Goal: Answer question/provide support: Share knowledge or assist other users

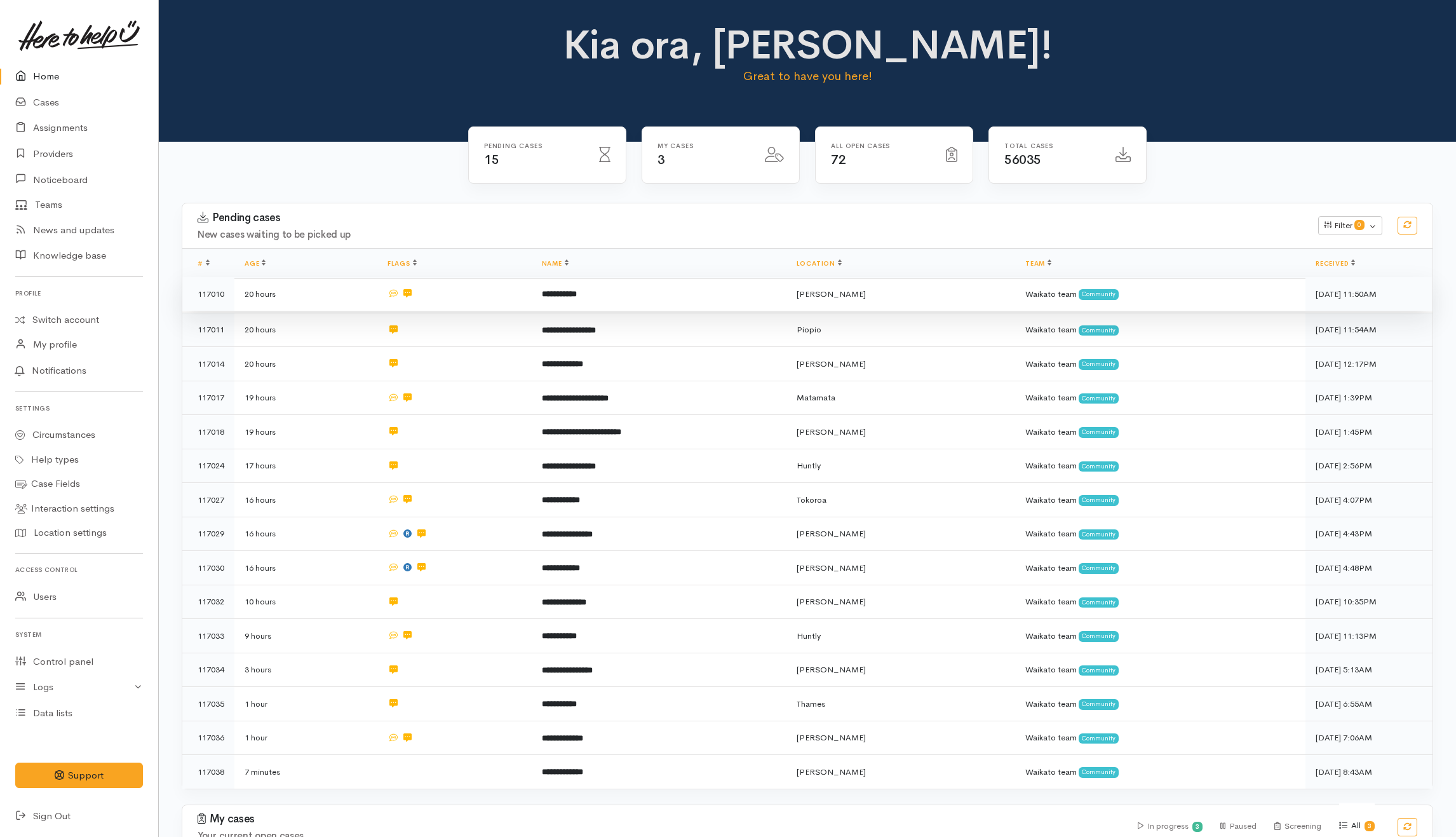
scroll to position [84, 0]
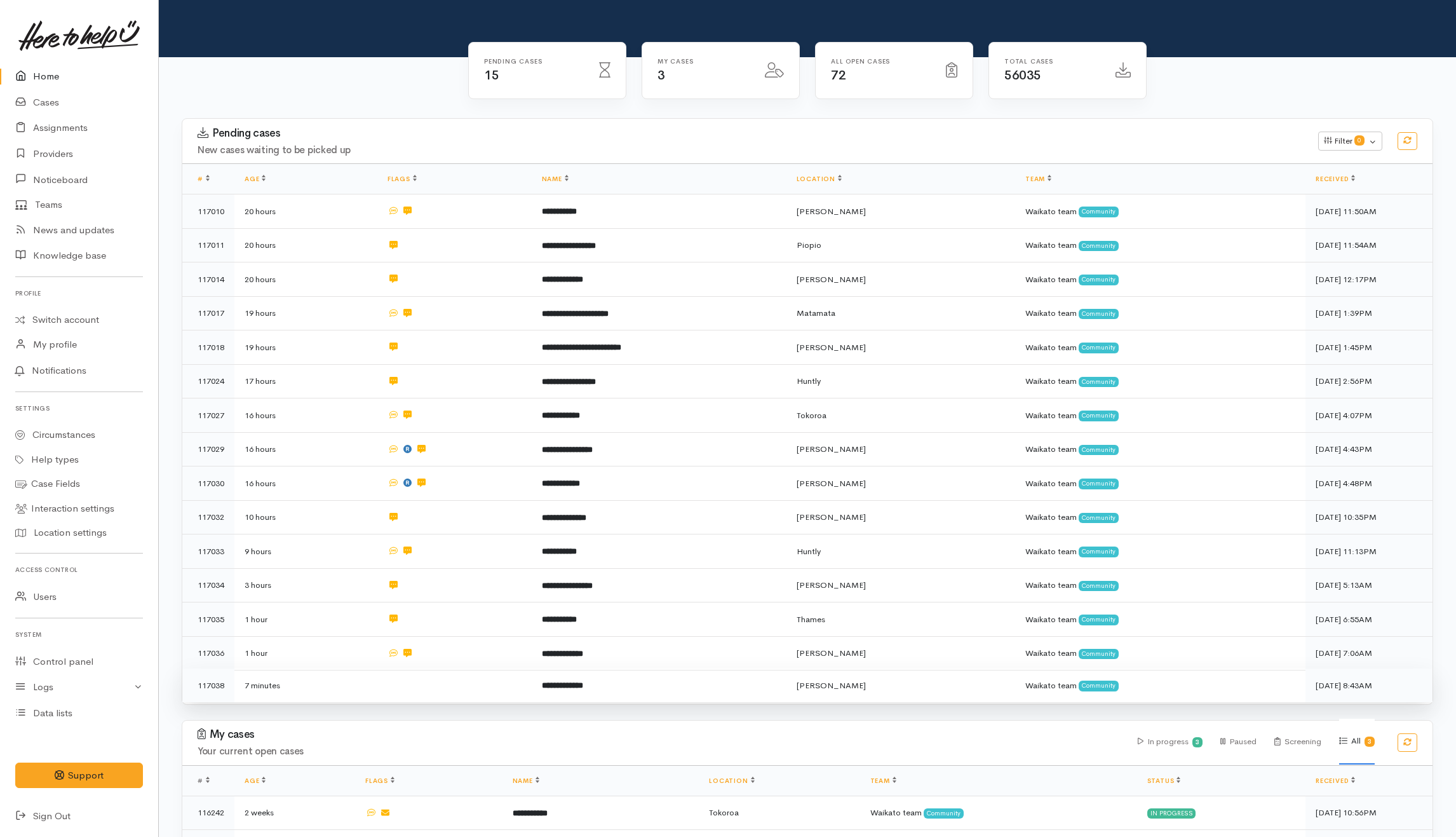
click at [454, 676] on td at bounding box center [454, 684] width 154 height 33
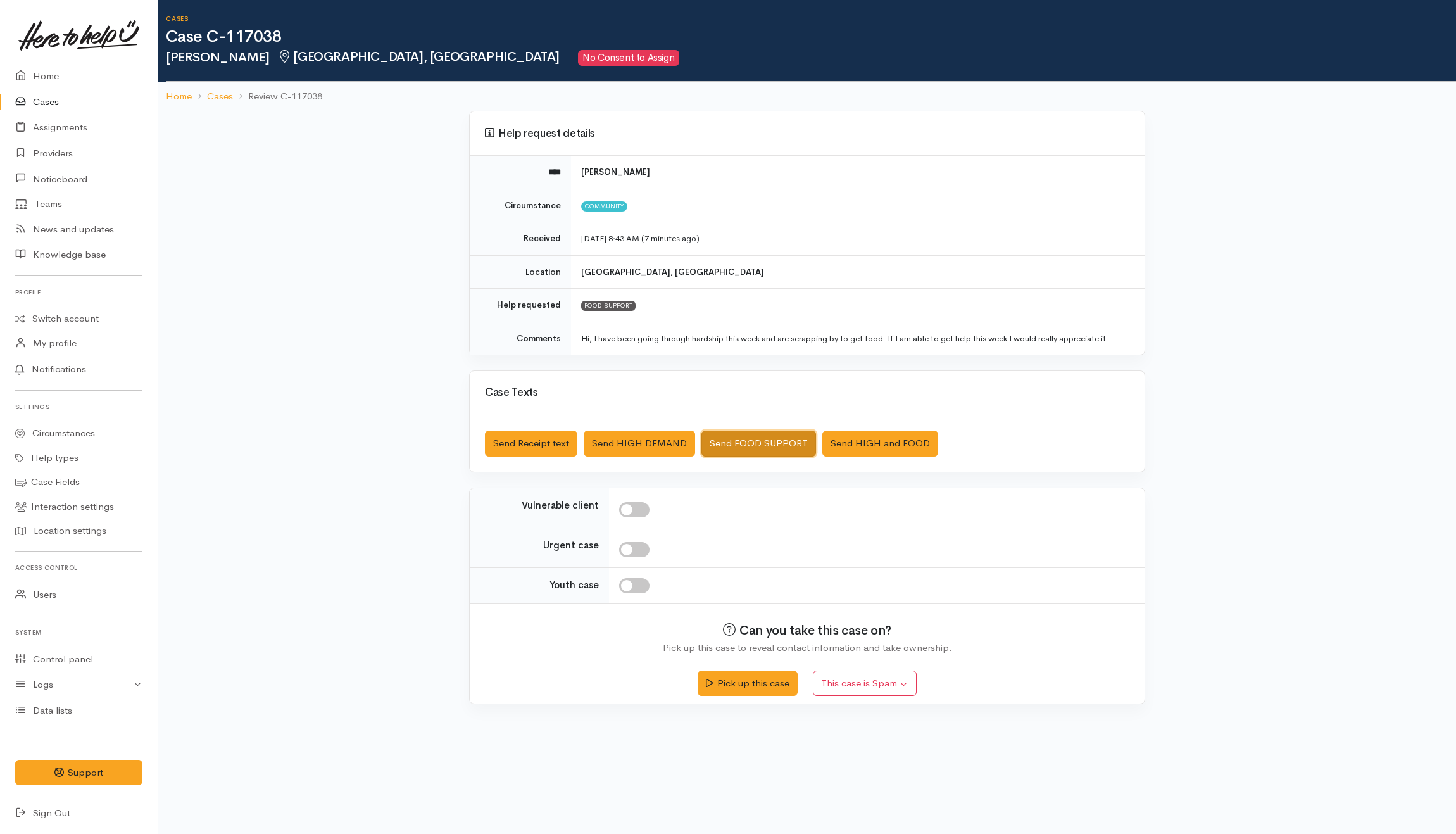
click at [762, 434] on button "Send FOOD SUPPORT" at bounding box center [759, 444] width 115 height 26
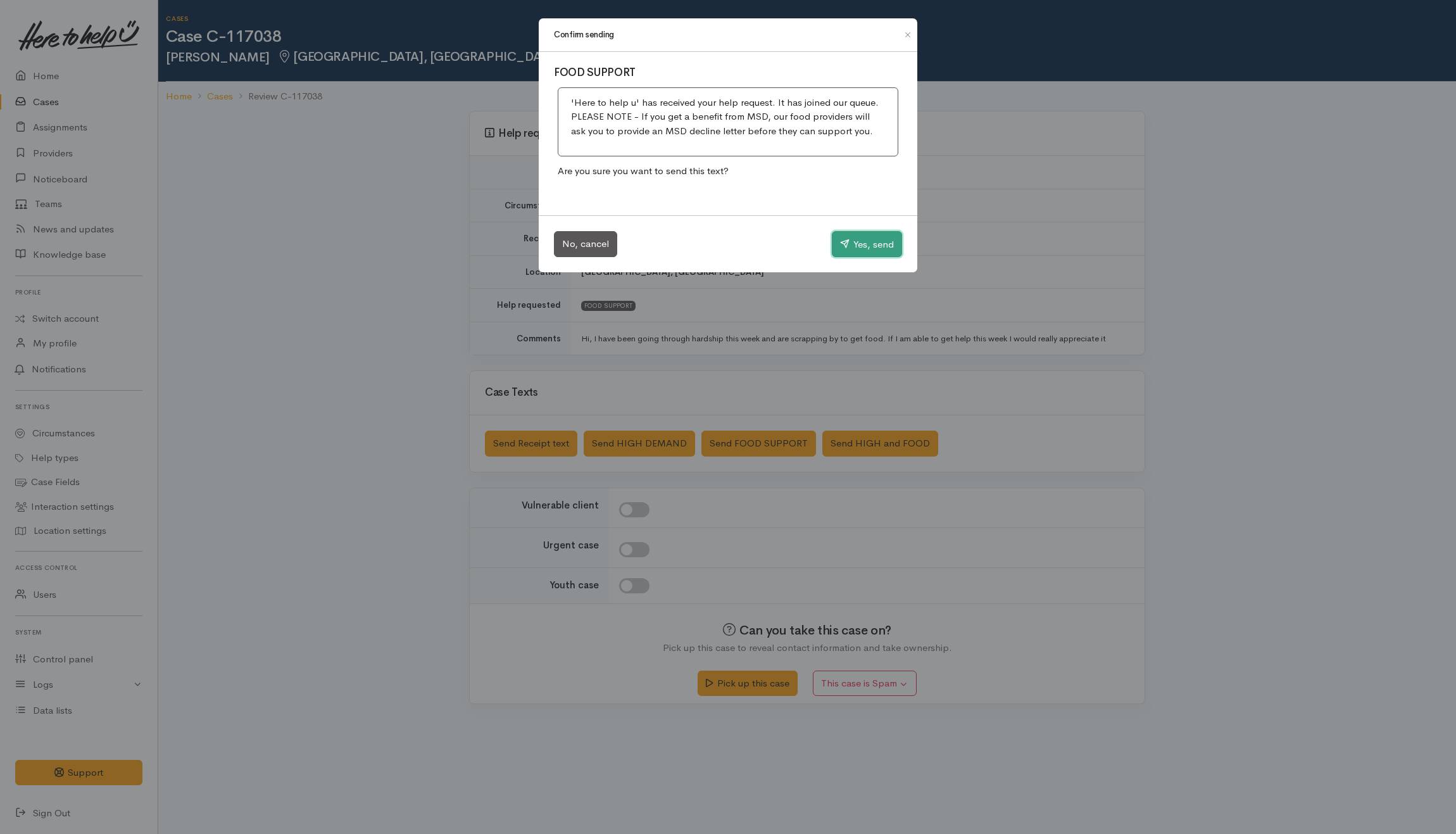
click at [865, 249] on button "Yes, send" at bounding box center [867, 245] width 70 height 27
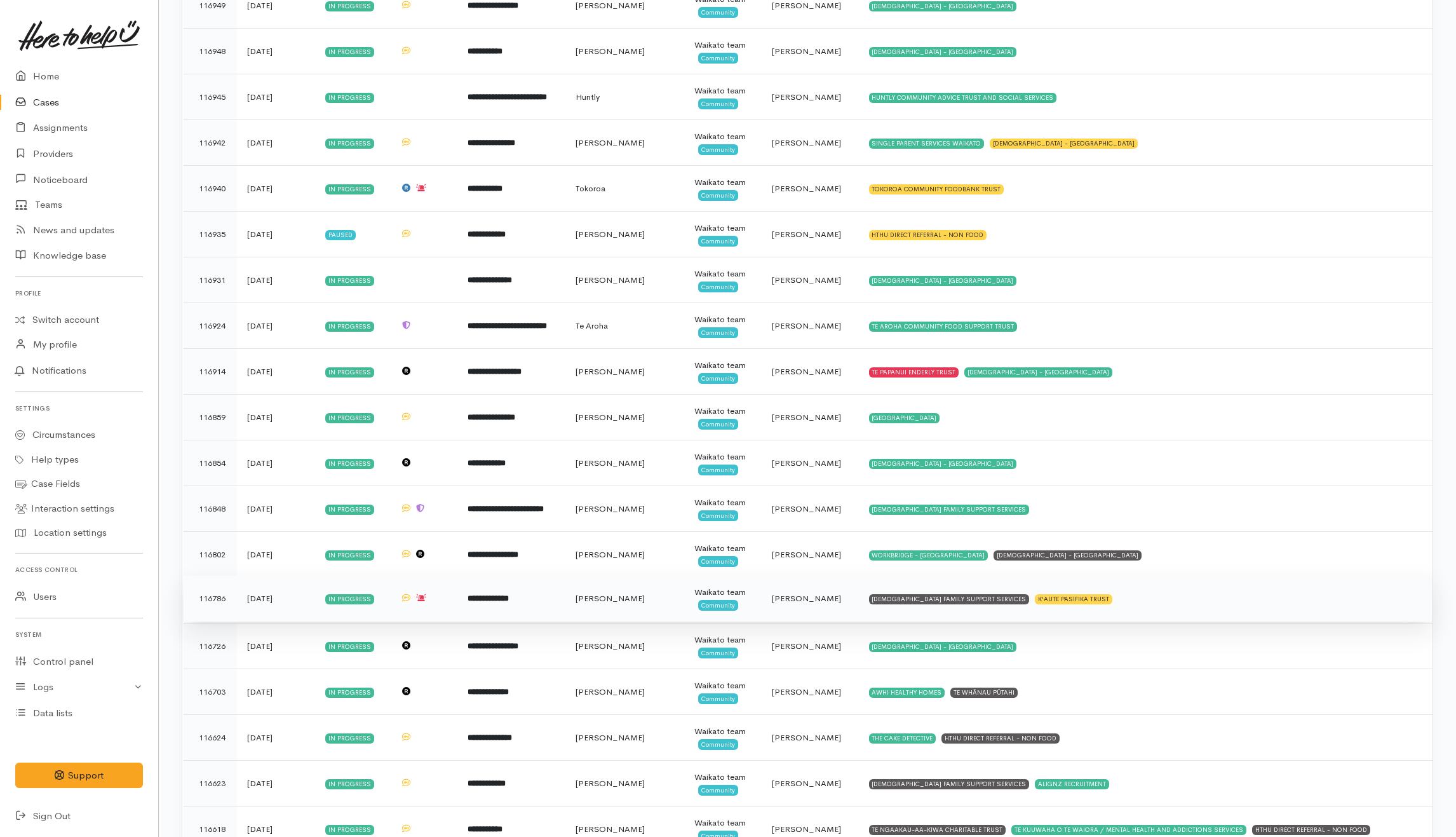
scroll to position [1798, 0]
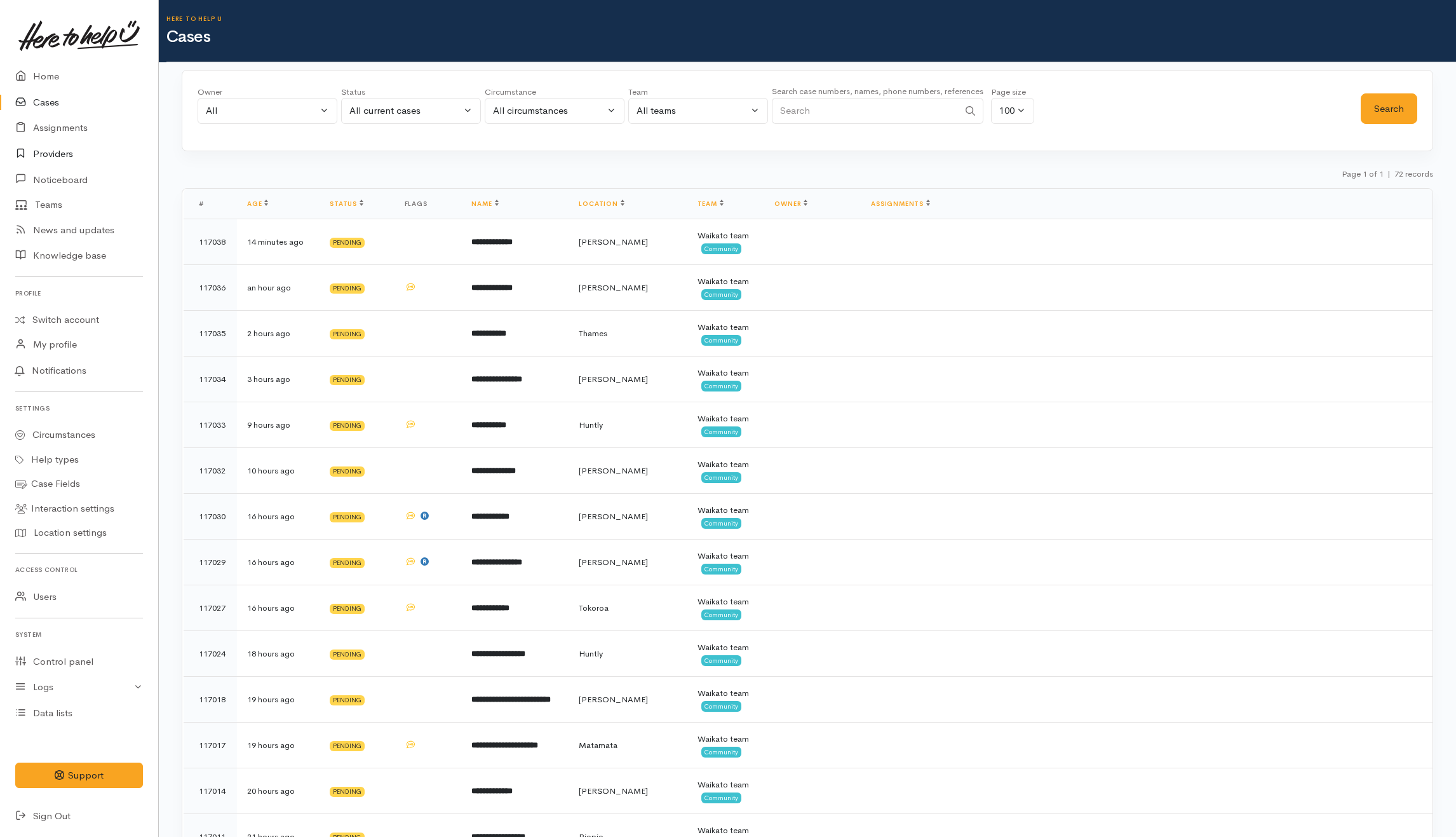
click at [72, 150] on link "Providers" at bounding box center [79, 154] width 158 height 26
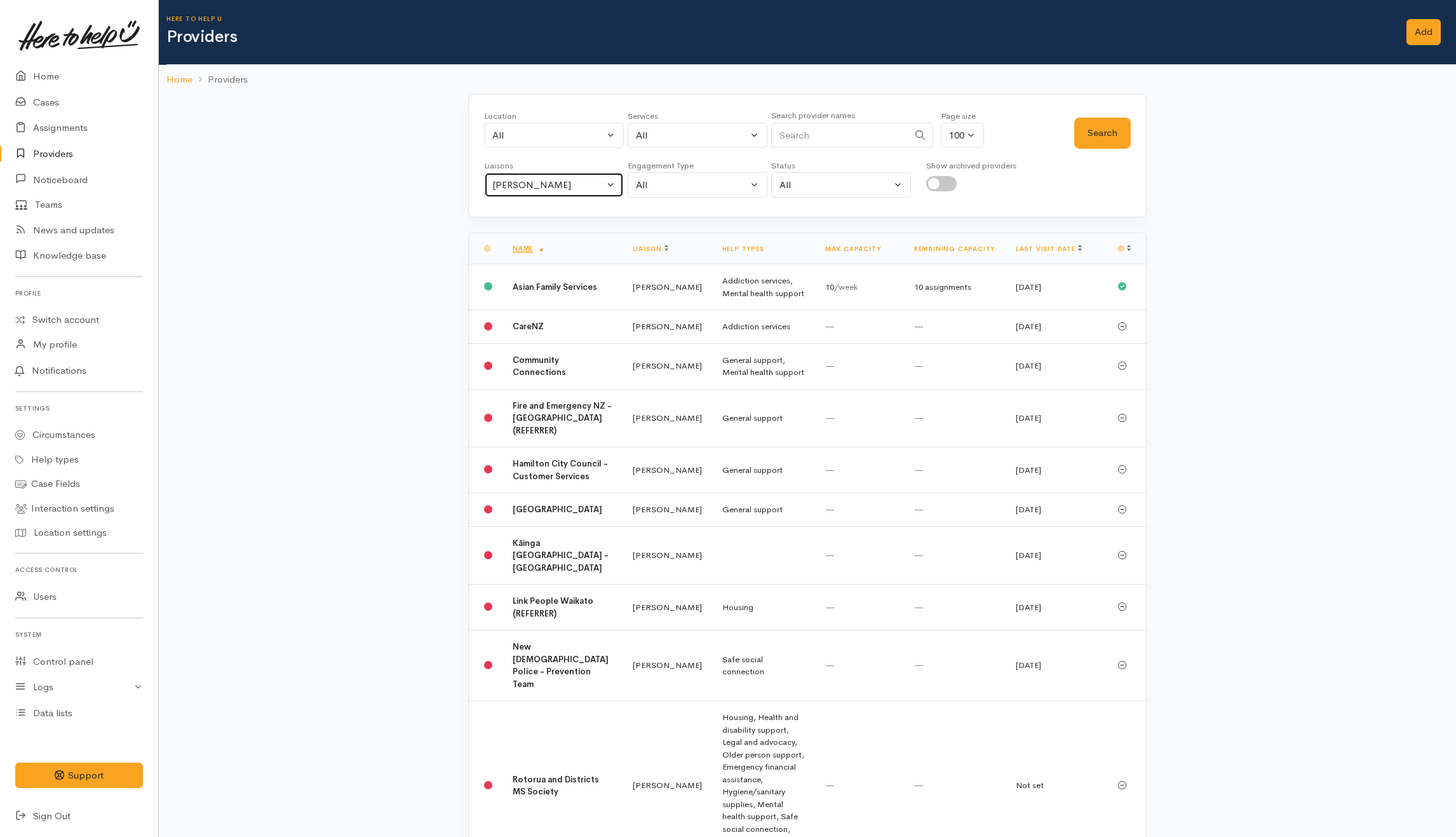
click at [564, 185] on div "Helena Kaufononga" at bounding box center [549, 185] width 112 height 15
click at [518, 245] on link "All" at bounding box center [554, 246] width 138 height 20
select select "null"
click at [830, 138] on input "Search" at bounding box center [839, 136] width 137 height 26
click at [535, 285] on b "Asian Family Services" at bounding box center [554, 286] width 84 height 11
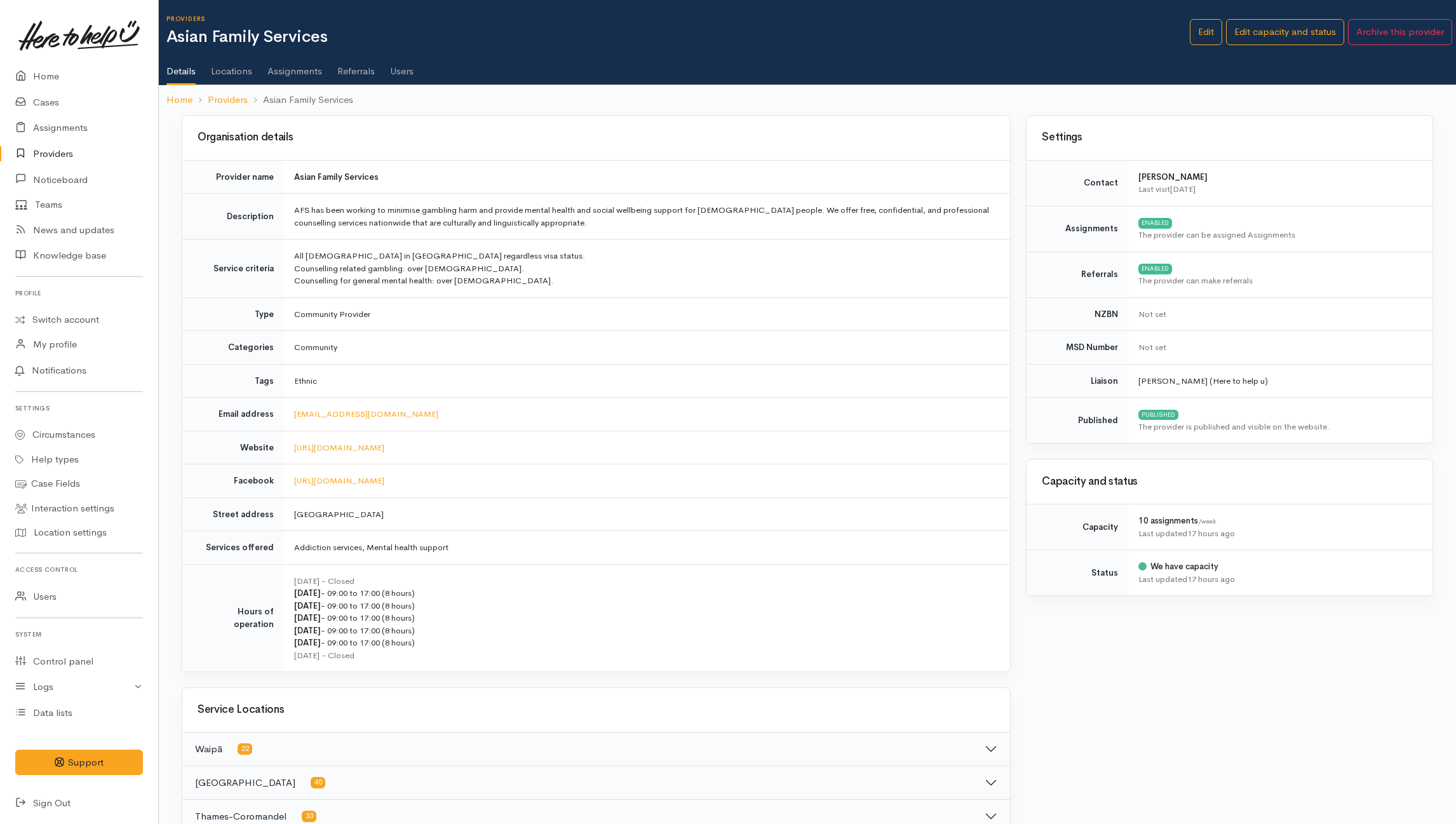
click at [685, 270] on td "All Asians in New Zealand regardless visa status. Counselling related gambling:…" at bounding box center [647, 268] width 726 height 58
click at [298, 235] on td "AFS has been working to minimise gambling harm and provide mental health and so…" at bounding box center [647, 216] width 726 height 45
click at [388, 283] on td "All Asians in New Zealand regardless visa status. Counselling related gambling:…" at bounding box center [647, 268] width 726 height 58
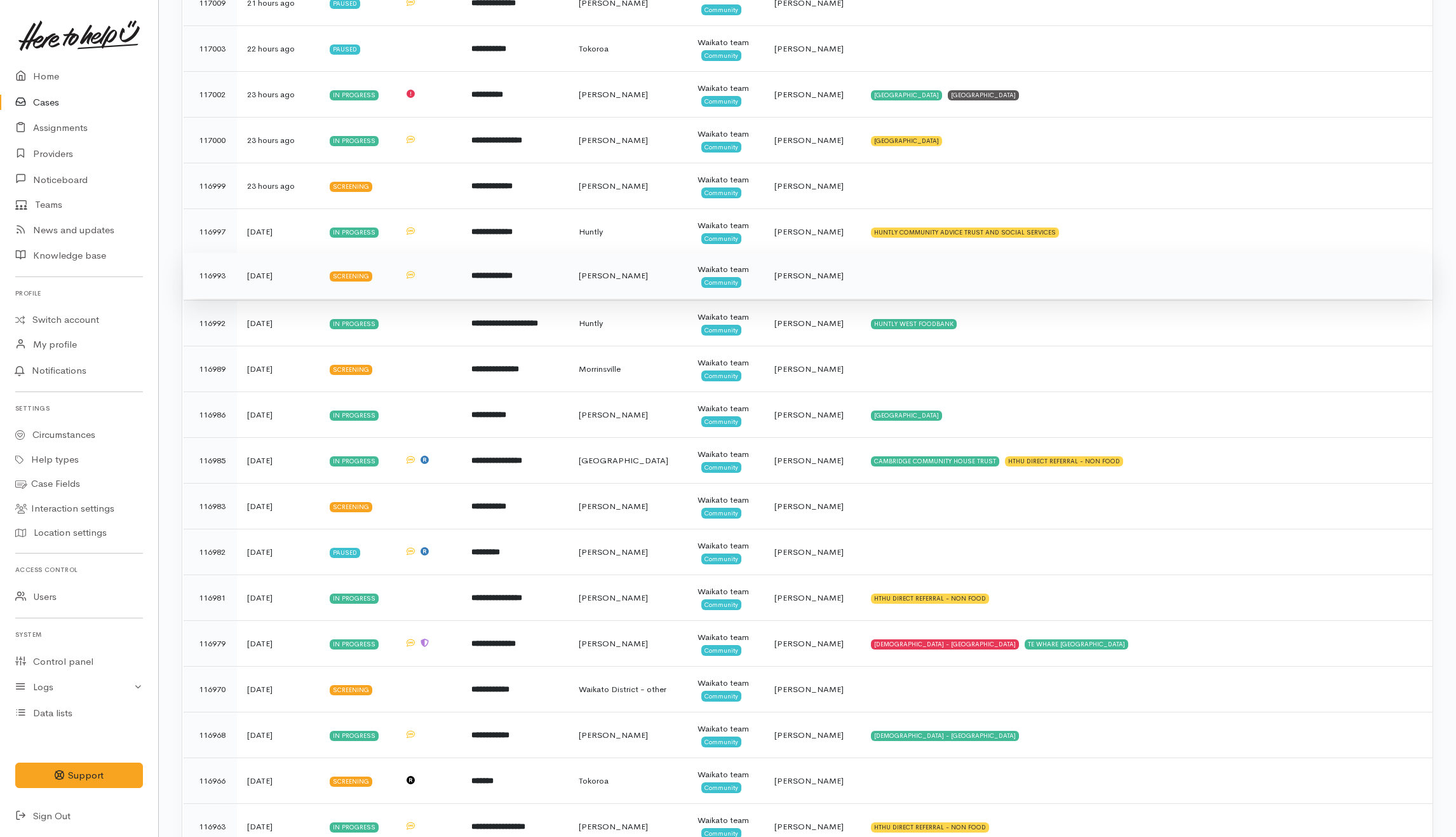
scroll to position [931, 0]
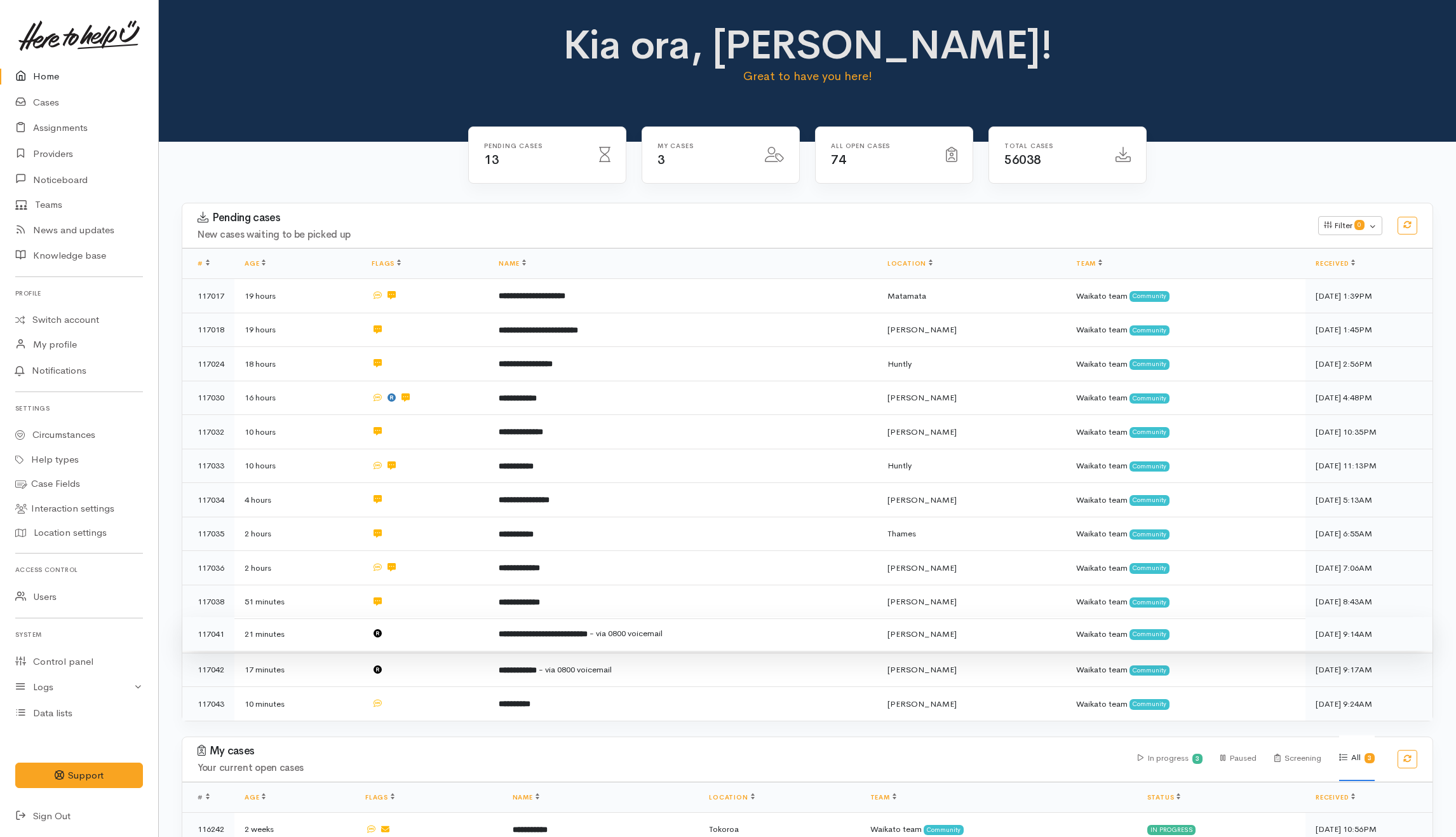
click at [438, 634] on td at bounding box center [425, 634] width 127 height 34
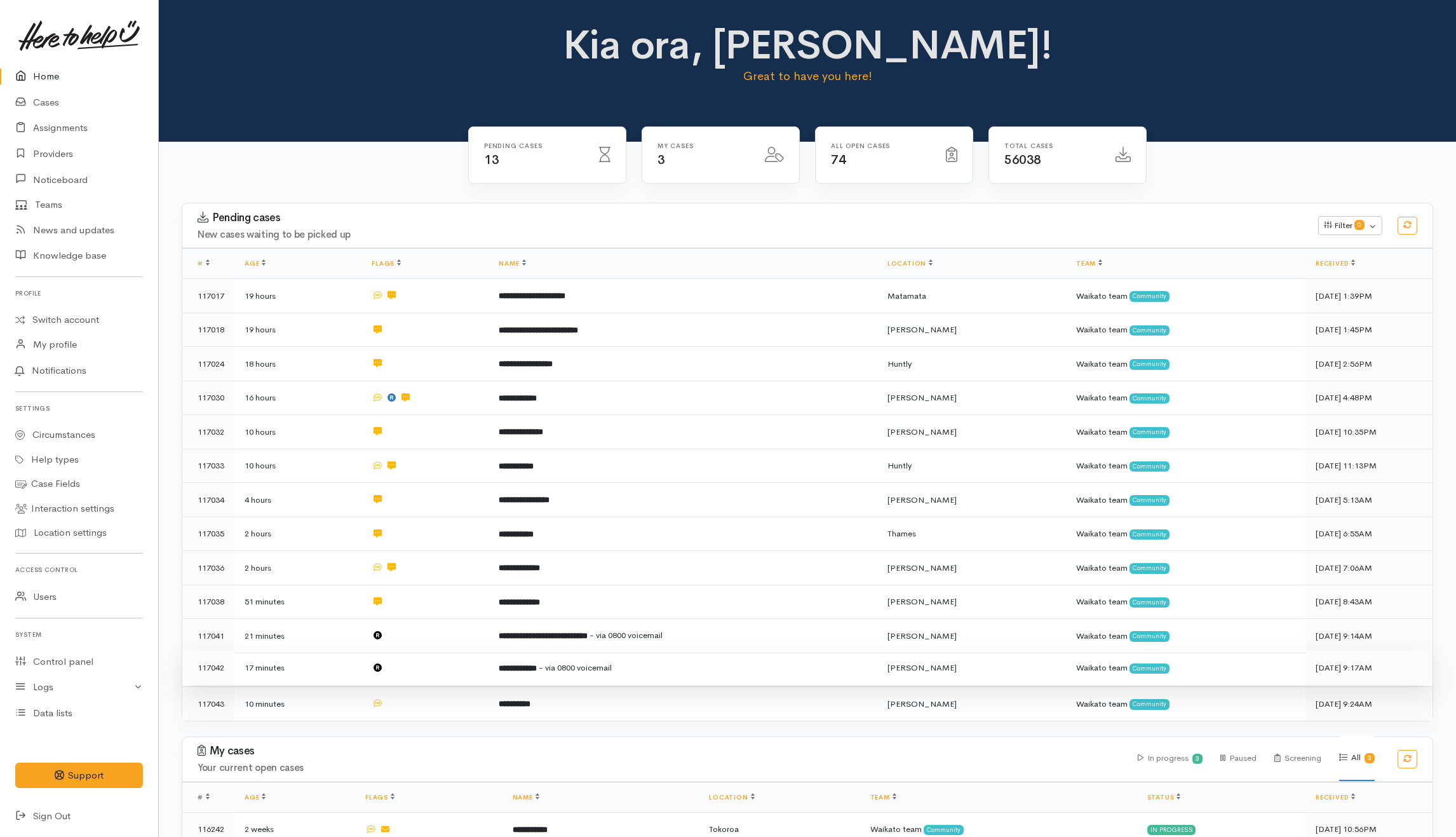
drag, startPoint x: 422, startPoint y: 664, endPoint x: 418, endPoint y: 671, distance: 8.1
click at [420, 664] on td at bounding box center [425, 667] width 127 height 34
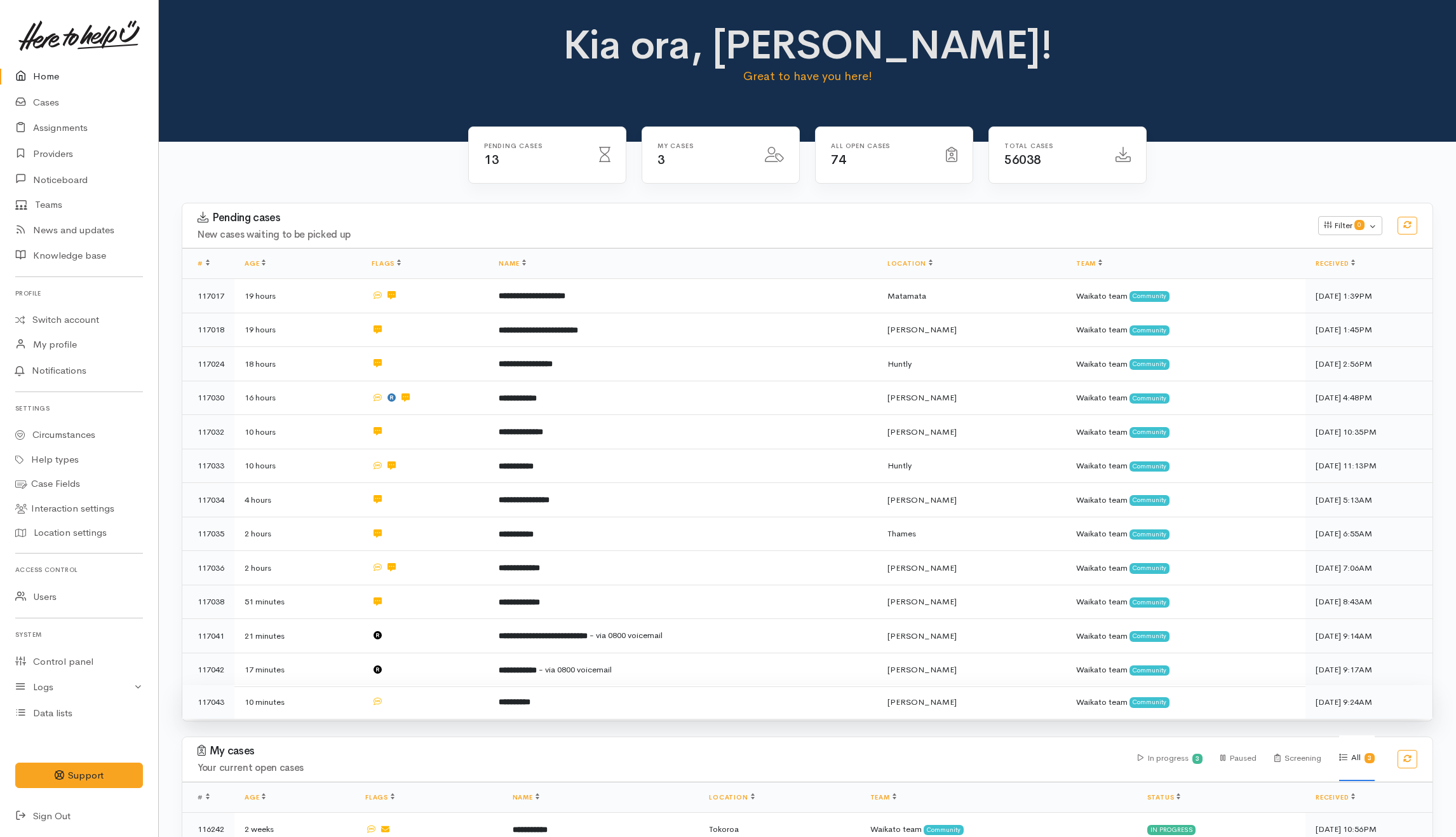
click at [417, 692] on td at bounding box center [425, 701] width 127 height 33
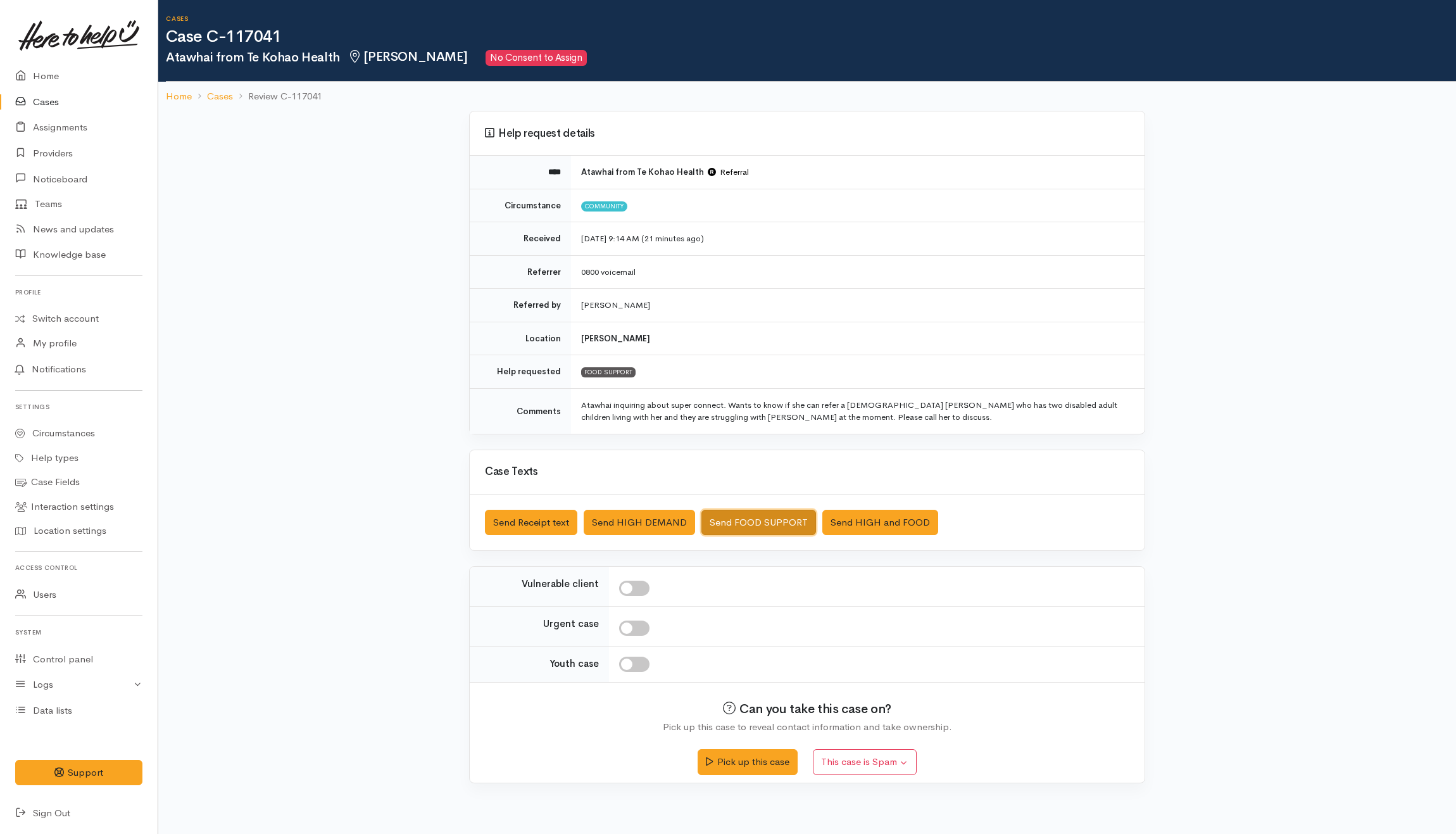
click at [731, 520] on button "Send FOOD SUPPORT" at bounding box center [759, 522] width 115 height 26
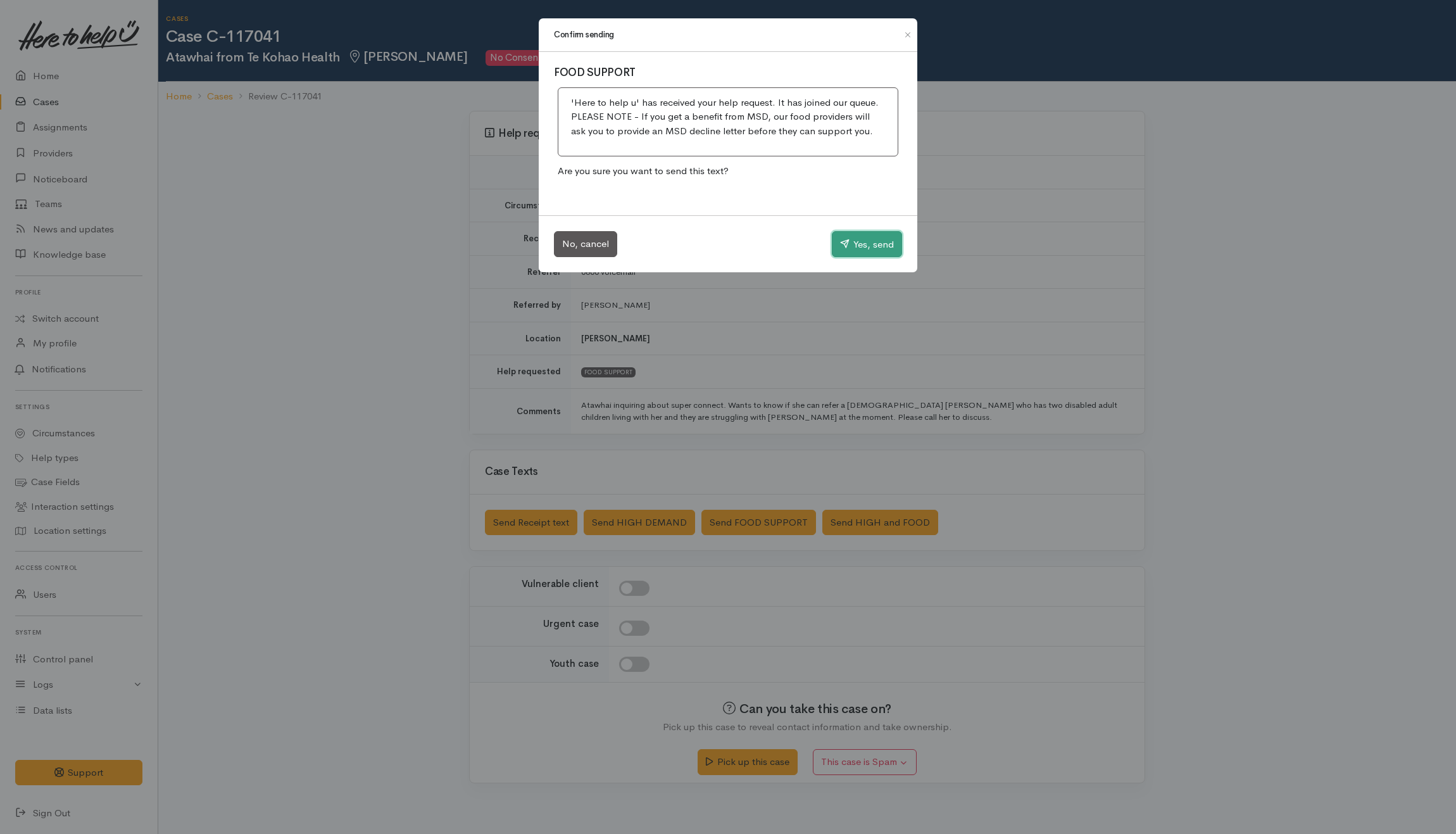
click at [862, 239] on button "Yes, send" at bounding box center [867, 245] width 70 height 27
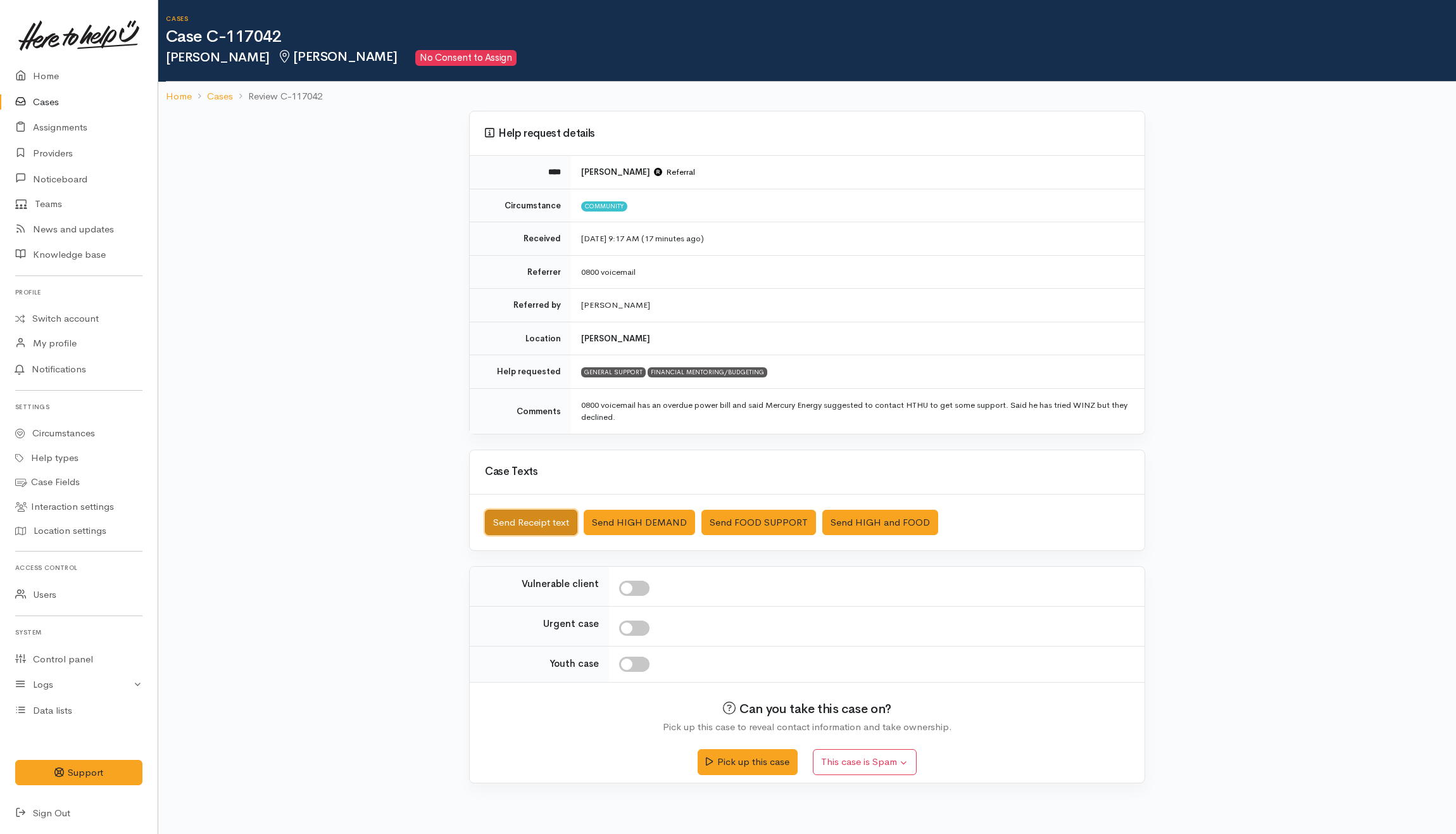
click at [521, 519] on button "Send Receipt text" at bounding box center [531, 522] width 93 height 26
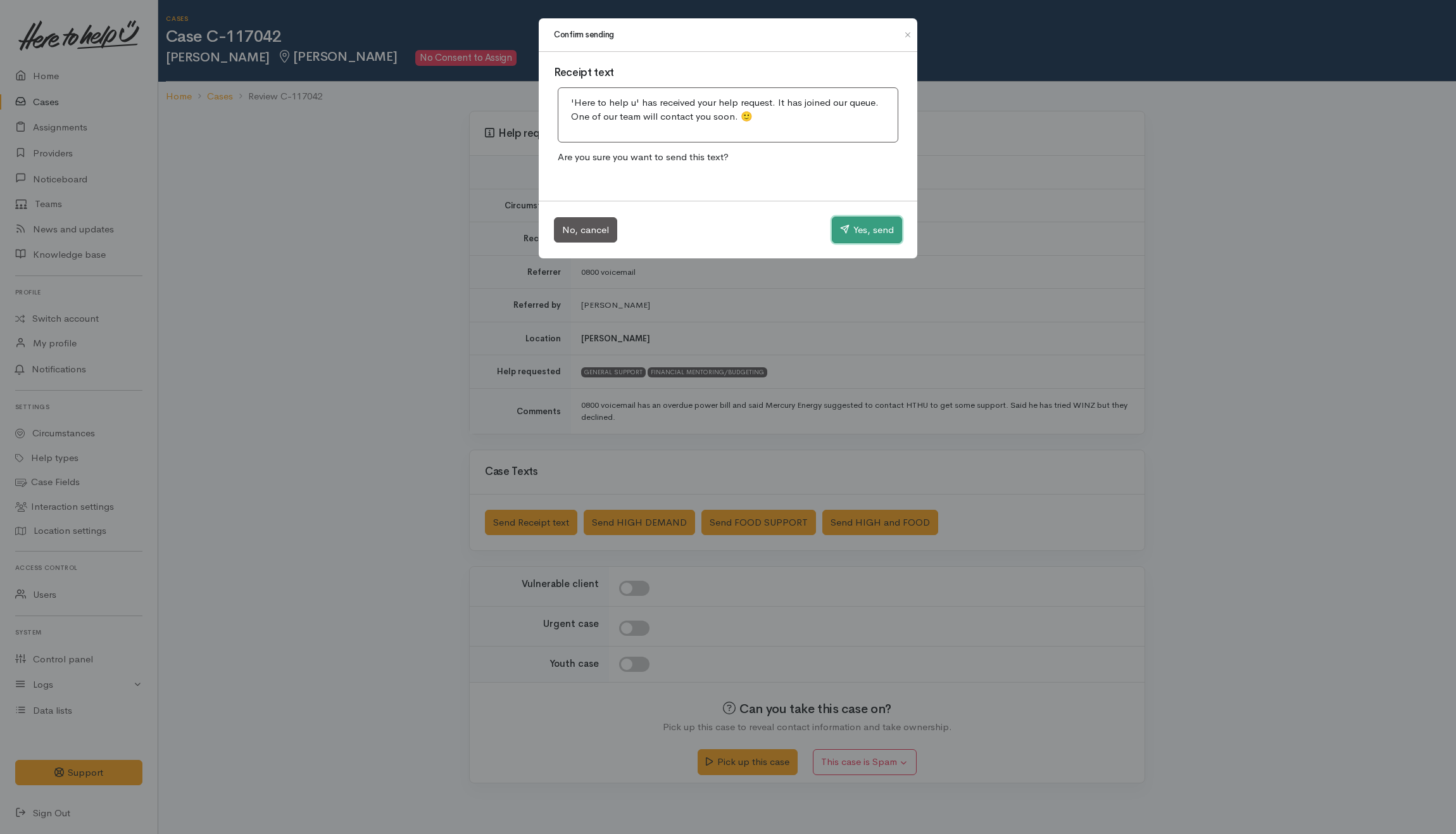
click at [846, 238] on button "Yes, send" at bounding box center [867, 230] width 70 height 27
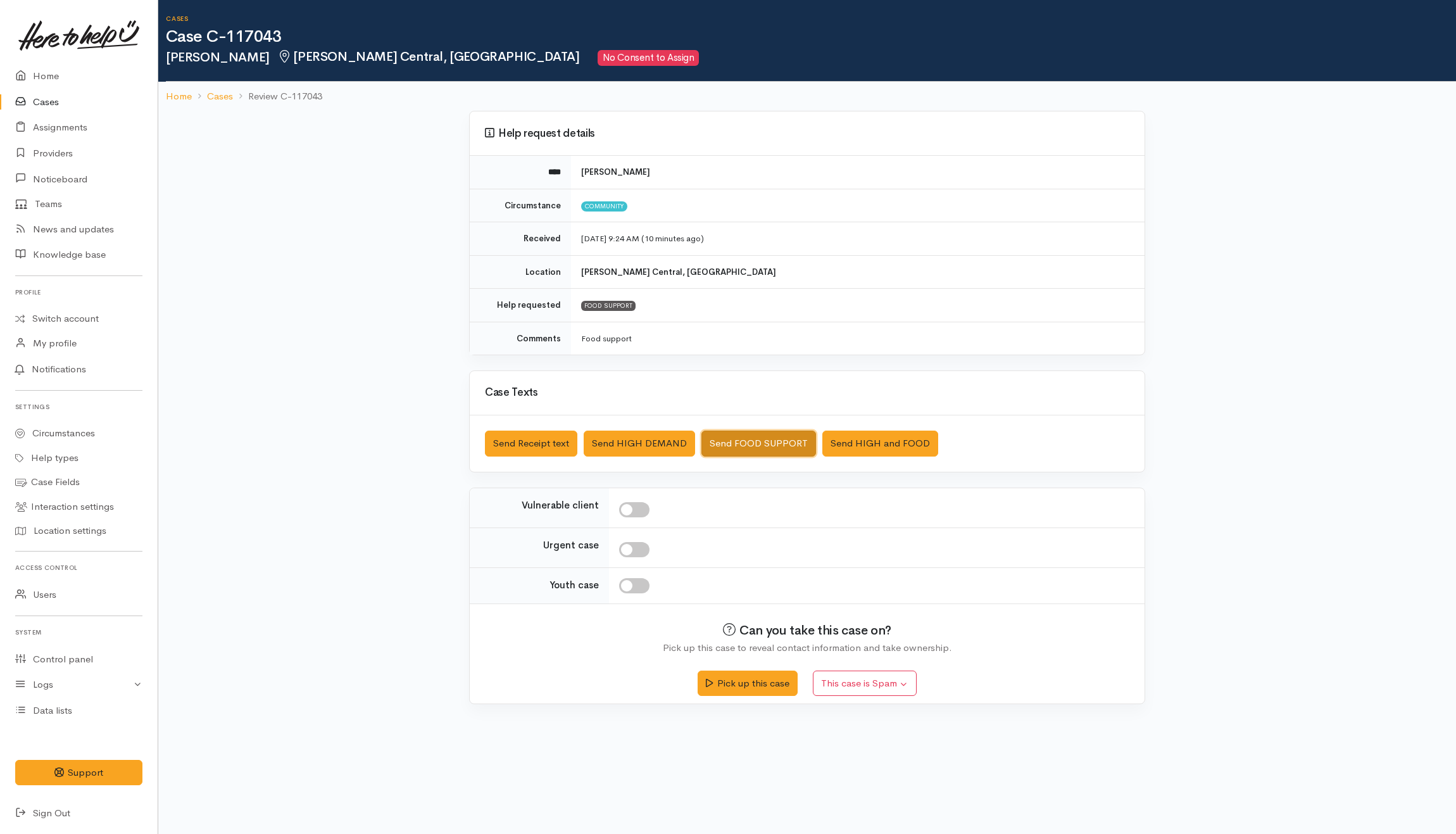
click at [750, 437] on button "Send FOOD SUPPORT" at bounding box center [759, 444] width 115 height 26
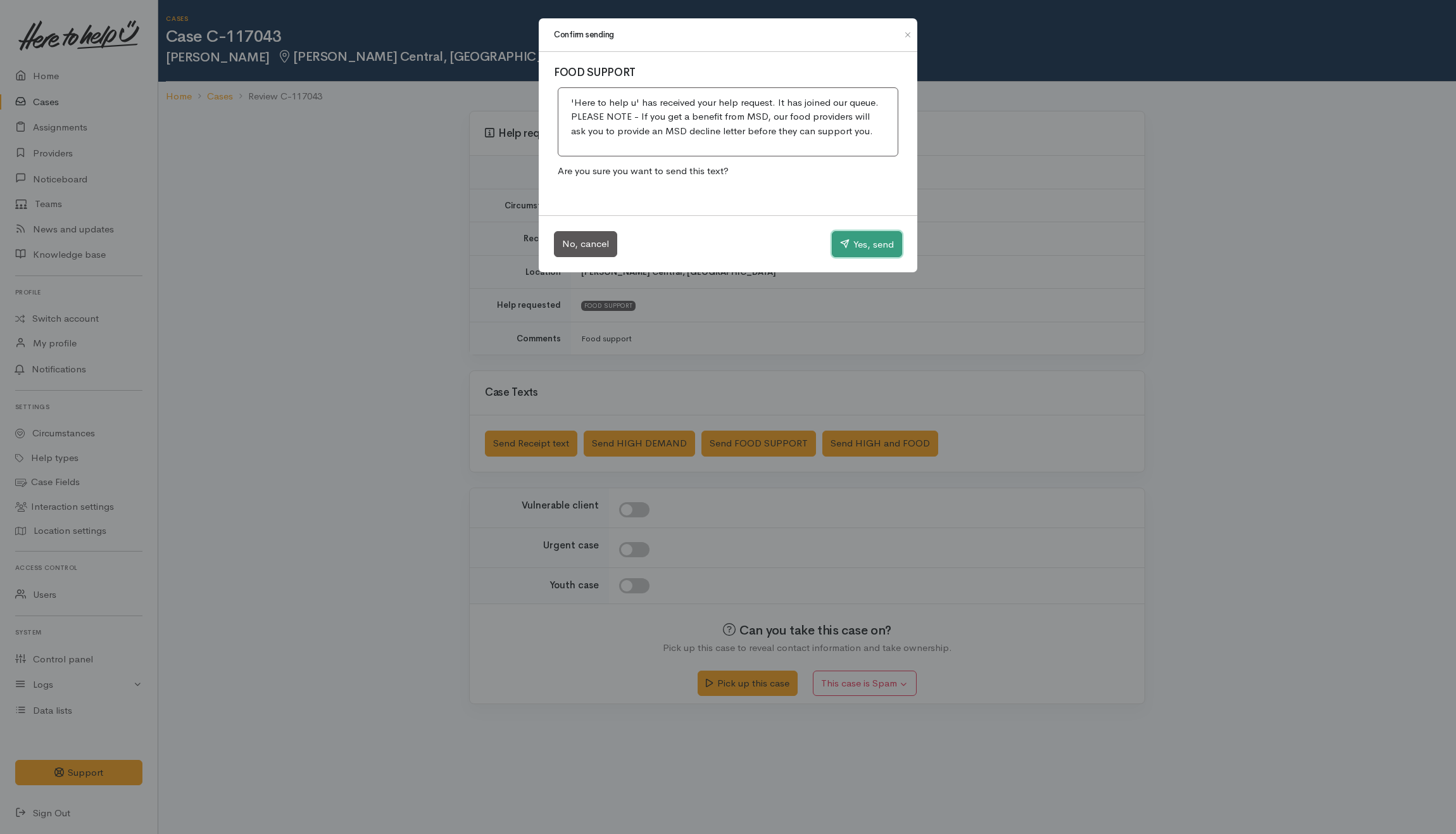
click at [857, 246] on button "Yes, send" at bounding box center [867, 245] width 70 height 27
